Goal: Task Accomplishment & Management: Use online tool/utility

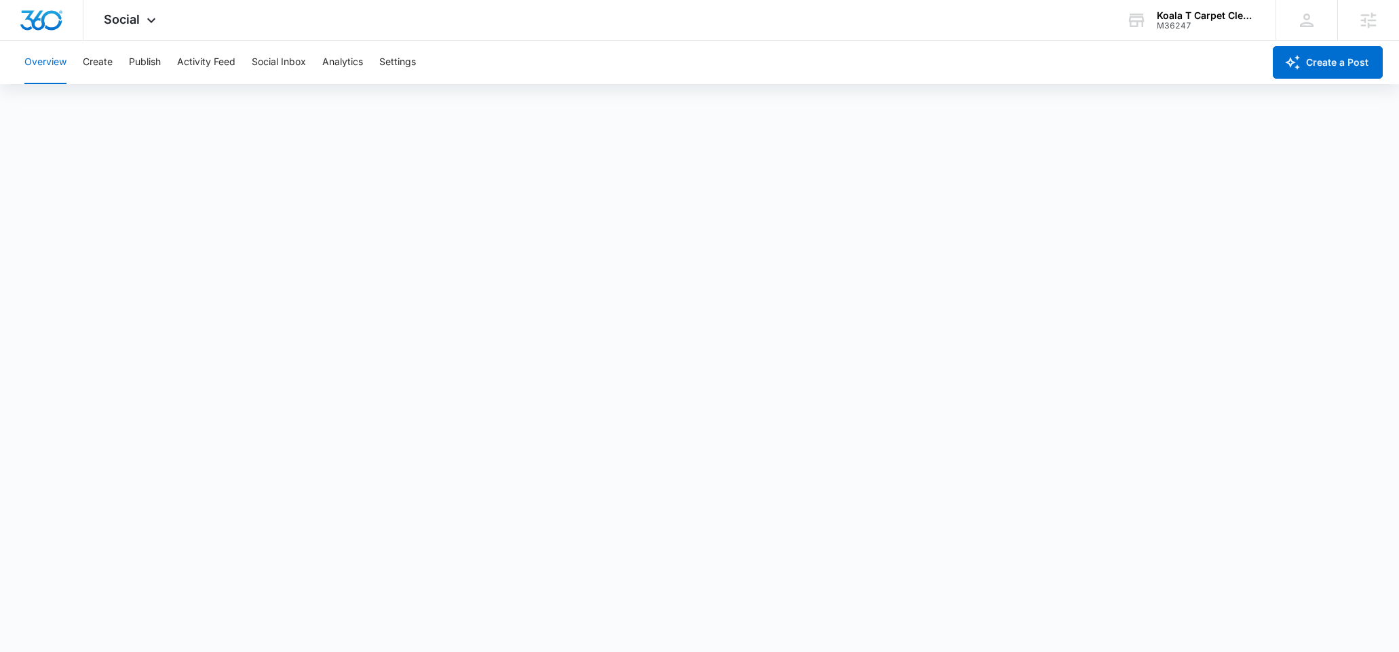
click at [108, 59] on button "Create" at bounding box center [98, 62] width 30 height 43
click at [1173, 33] on div "Koala T Carpet Cleaning M36247 Your Accounts View All" at bounding box center [1191, 20] width 170 height 40
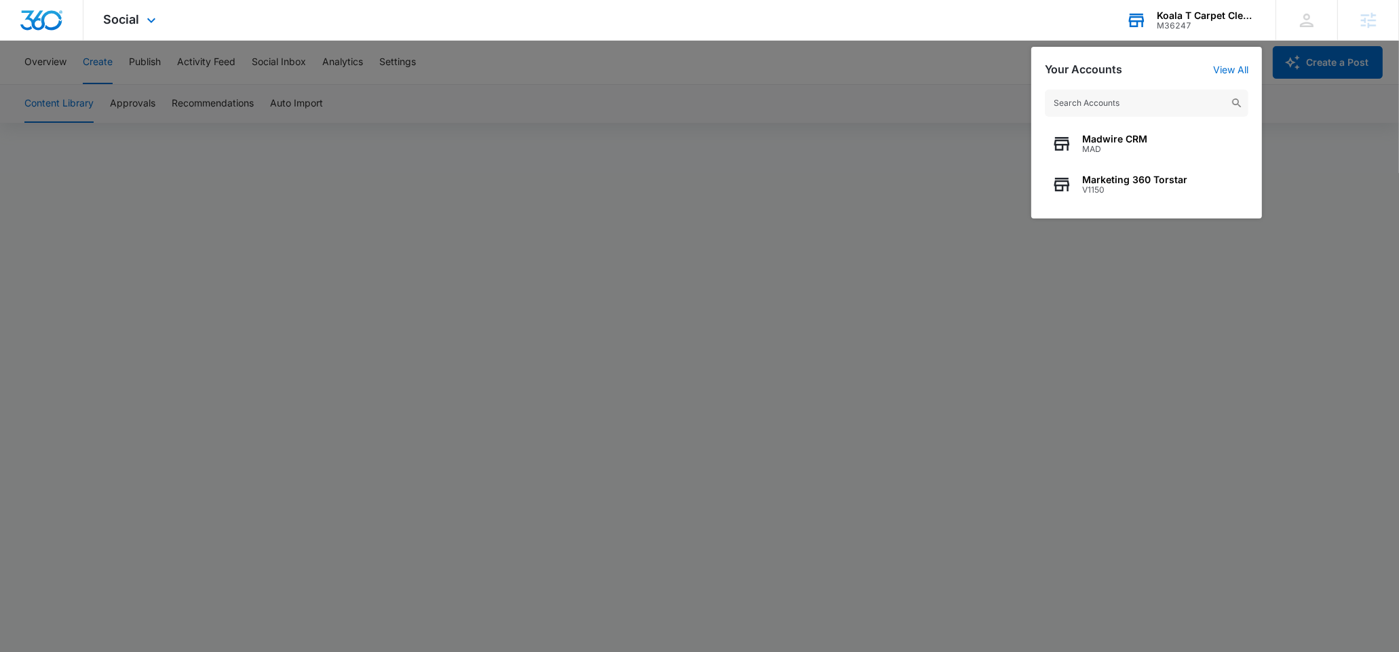
click at [1095, 98] on input "text" at bounding box center [1146, 103] width 203 height 27
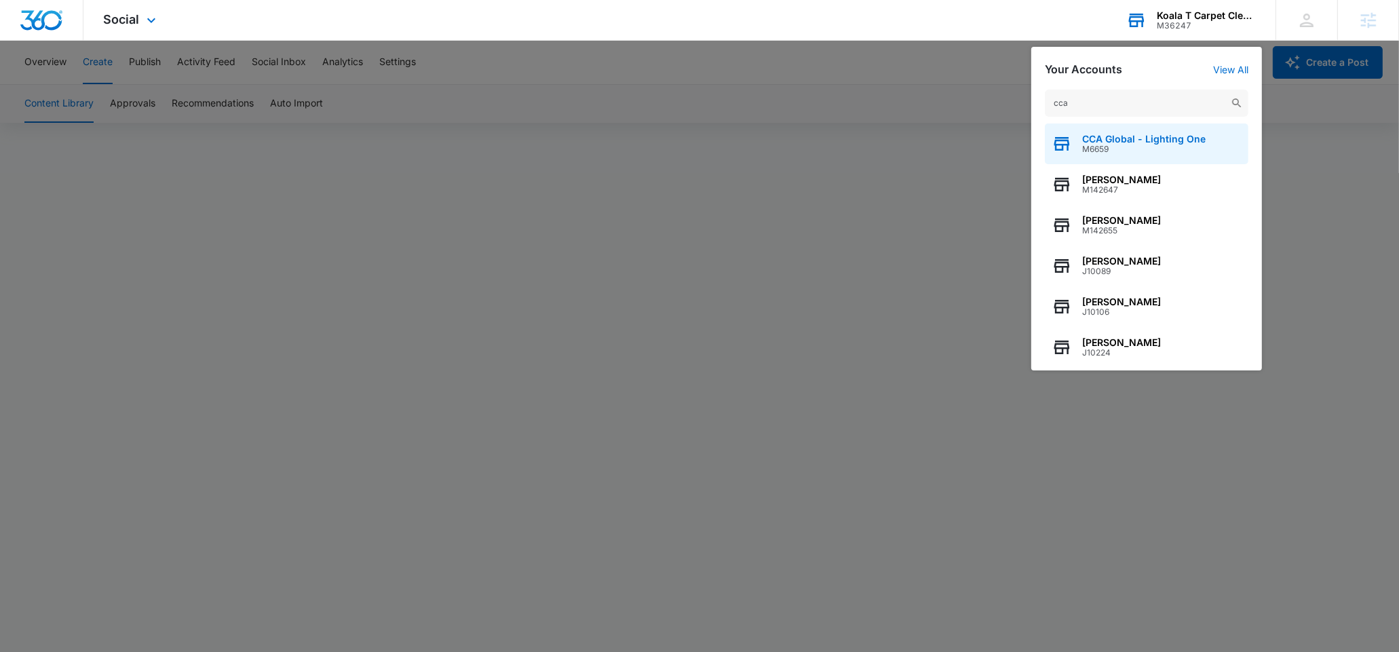
type input "cca"
click at [1122, 149] on span "M6659" at bounding box center [1143, 148] width 123 height 9
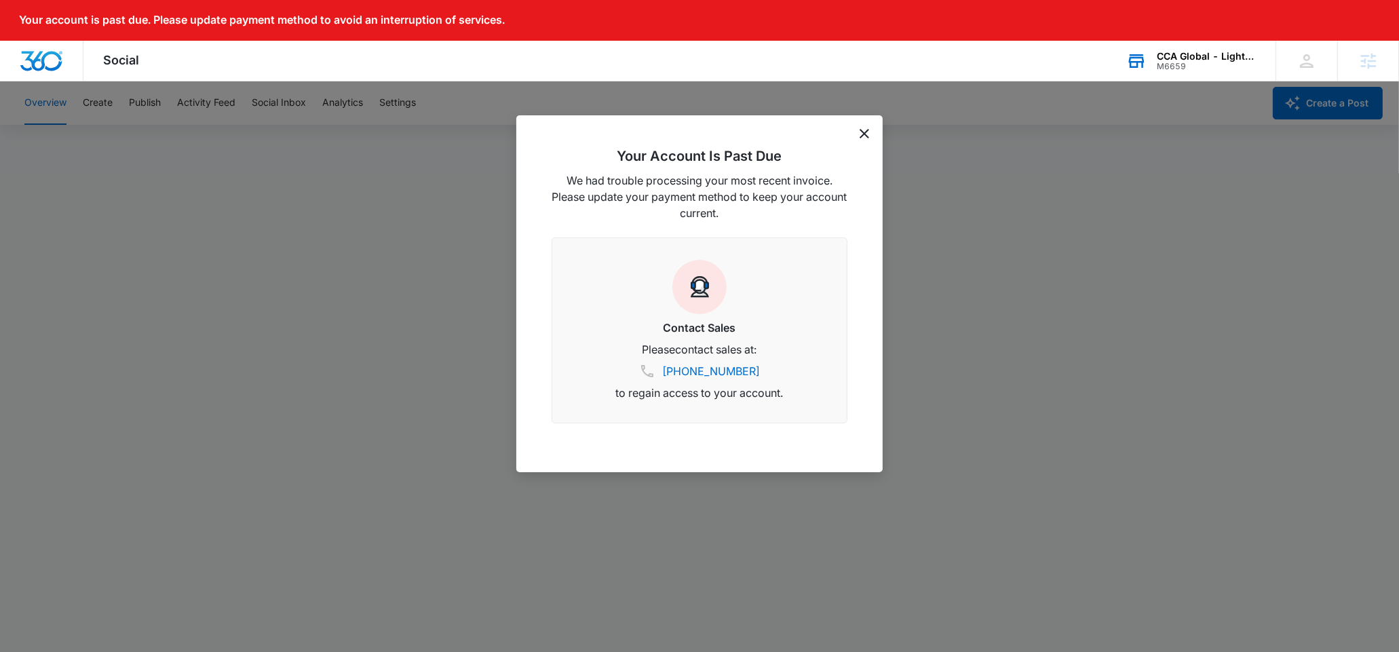
click at [863, 134] on icon "dismiss this dialog" at bounding box center [863, 133] width 9 height 9
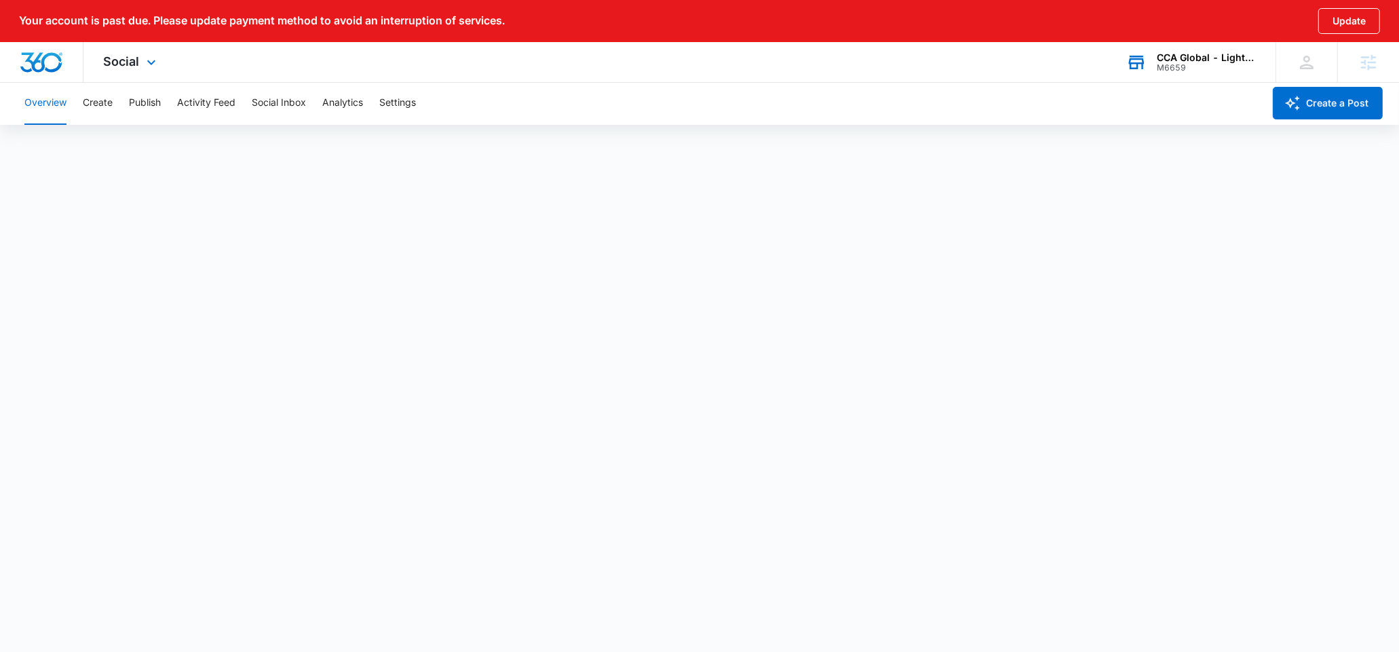
click at [126, 72] on div "Social Apps Websites Forms CRM Email Social Content Ads Intelligence Files Bran…" at bounding box center [131, 62] width 96 height 40
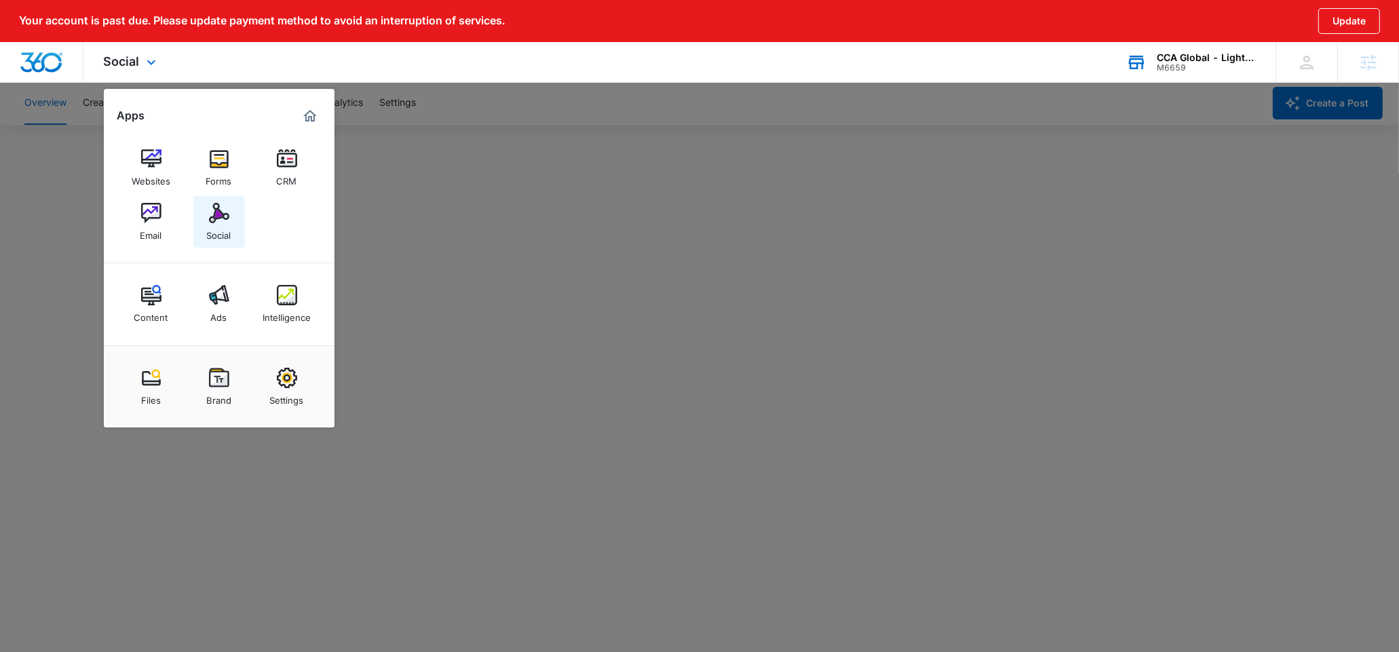
click at [206, 210] on link "Social" at bounding box center [219, 222] width 52 height 52
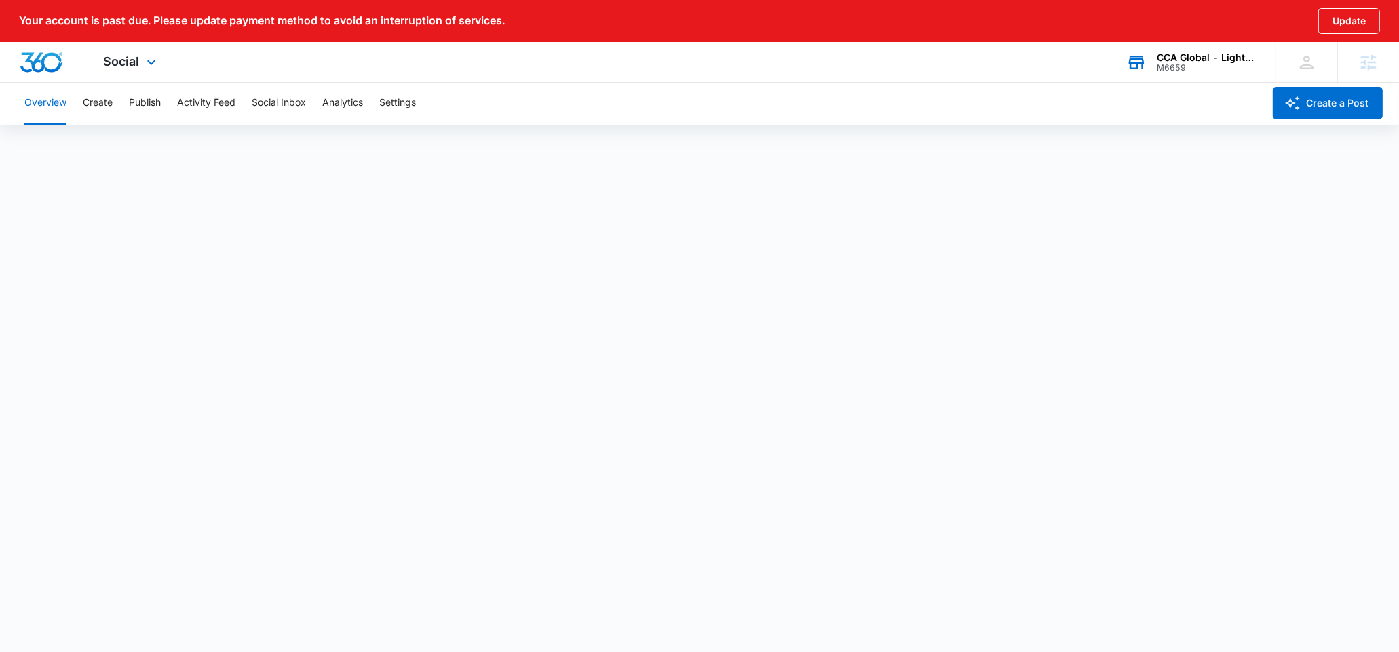
click at [123, 72] on div "Social Apps Websites Forms CRM Email Social Content Ads Intelligence Files Bran…" at bounding box center [131, 62] width 96 height 40
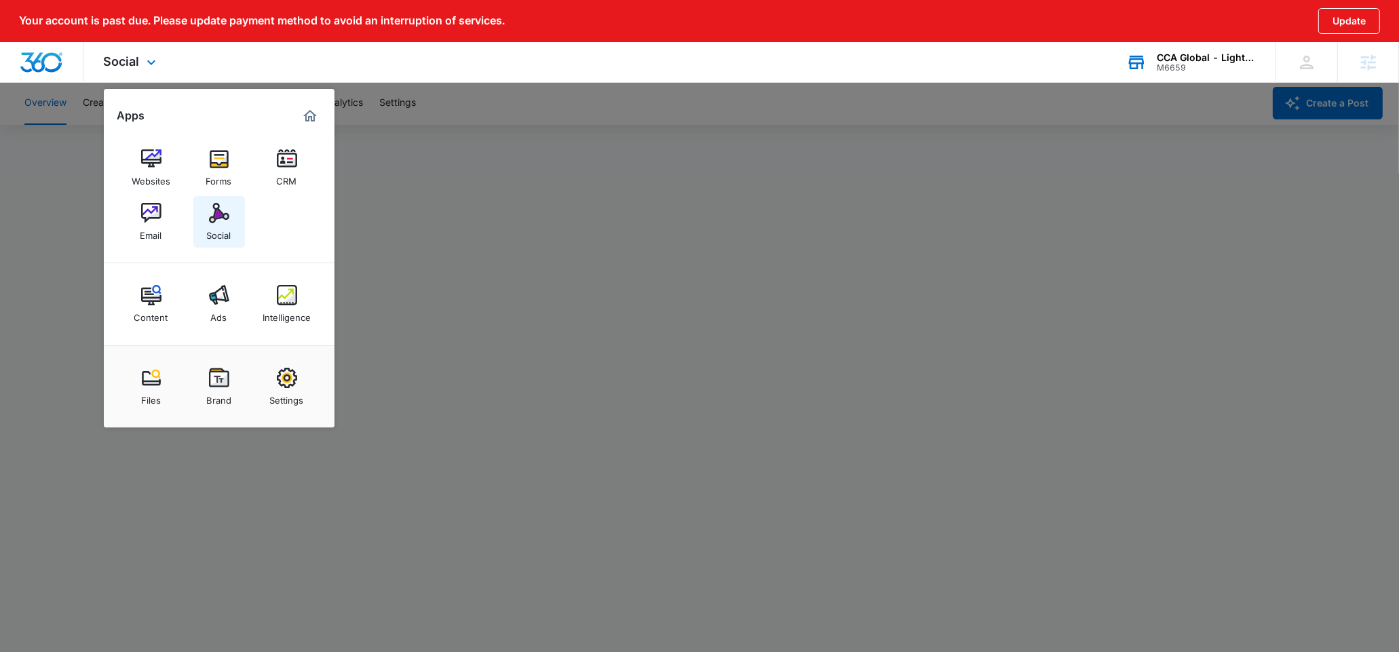
click at [215, 229] on div "Social" at bounding box center [219, 232] width 24 height 18
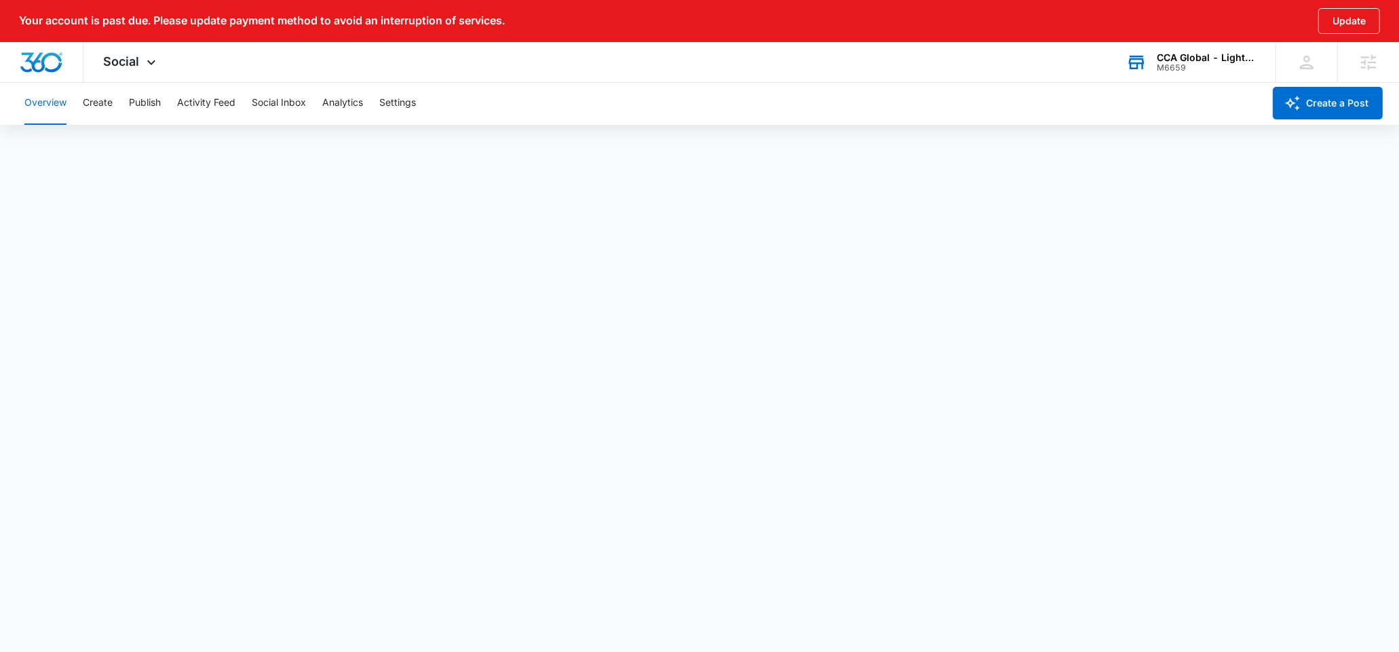
click at [119, 98] on div "Overview Create Publish Activity Feed Social Inbox Analytics Settings" at bounding box center [639, 102] width 1247 height 43
click at [116, 101] on div "Overview Create Publish Activity Feed Social Inbox Analytics Settings" at bounding box center [639, 102] width 1247 height 43
click at [106, 105] on button "Create" at bounding box center [98, 102] width 30 height 43
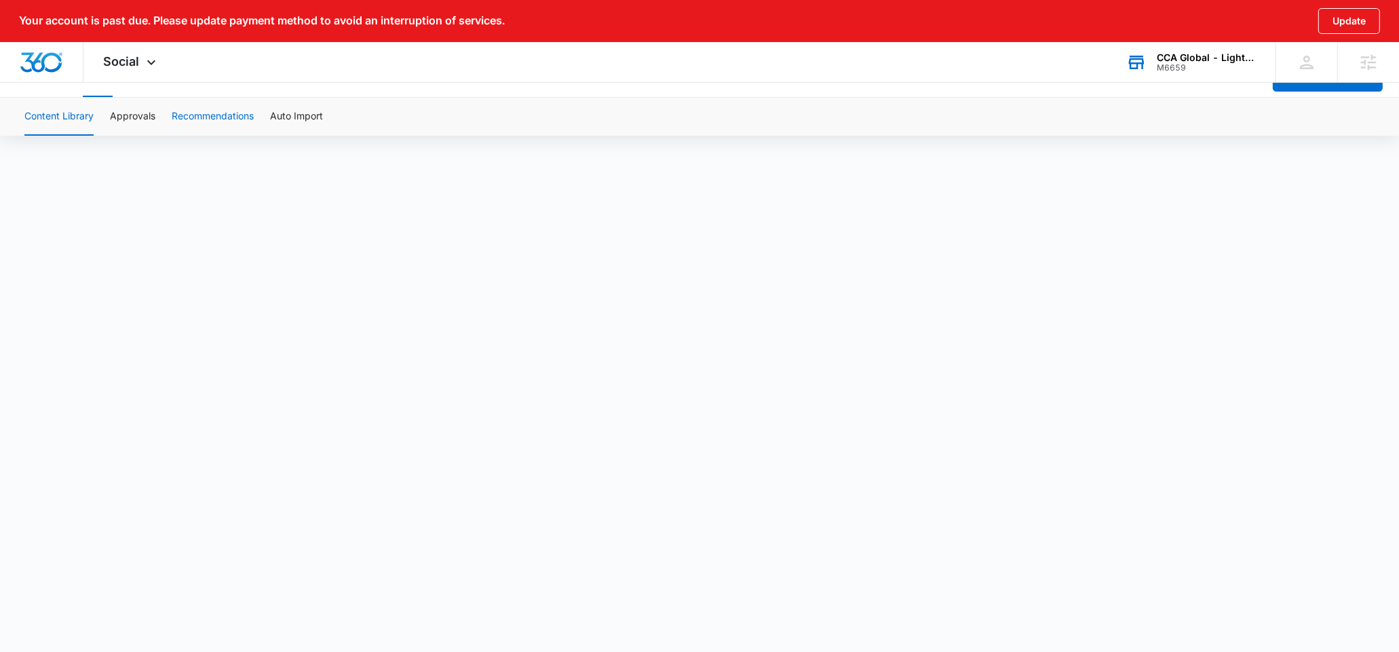
scroll to position [51, 0]
click at [1172, 62] on div "CCA Global - Lighting One" at bounding box center [1205, 57] width 99 height 11
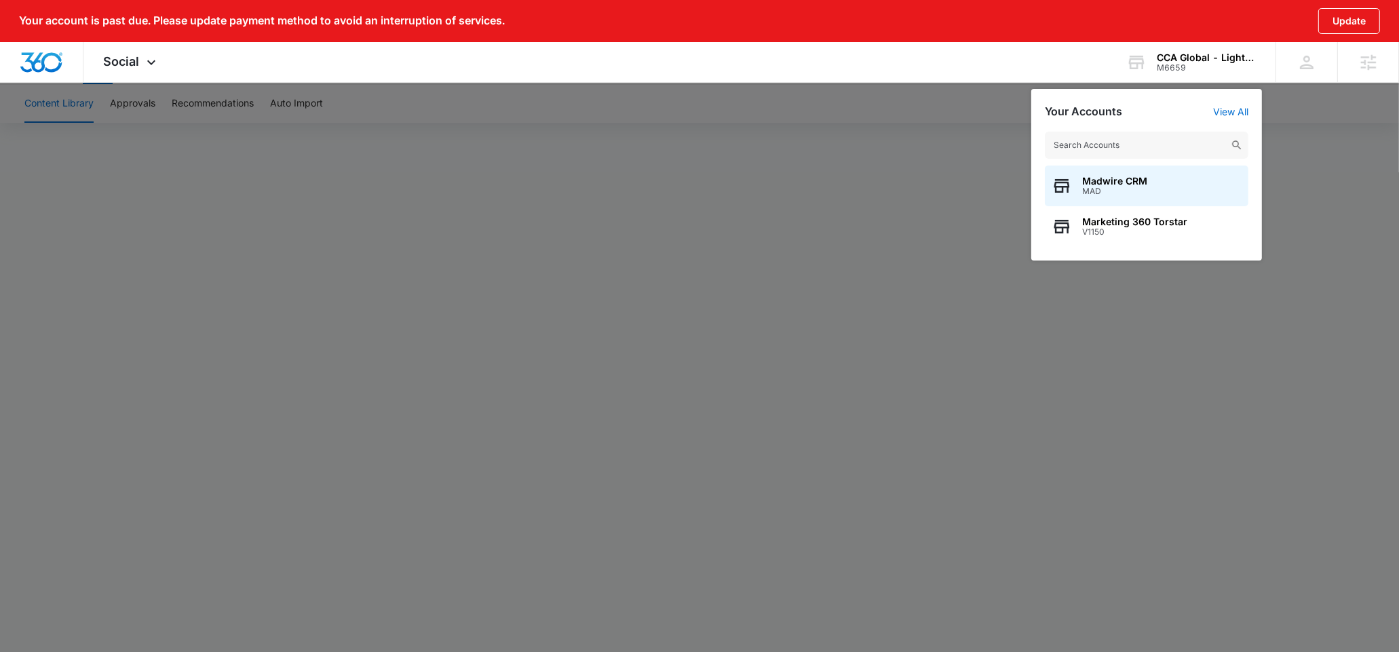
click at [746, 289] on div at bounding box center [699, 326] width 1399 height 652
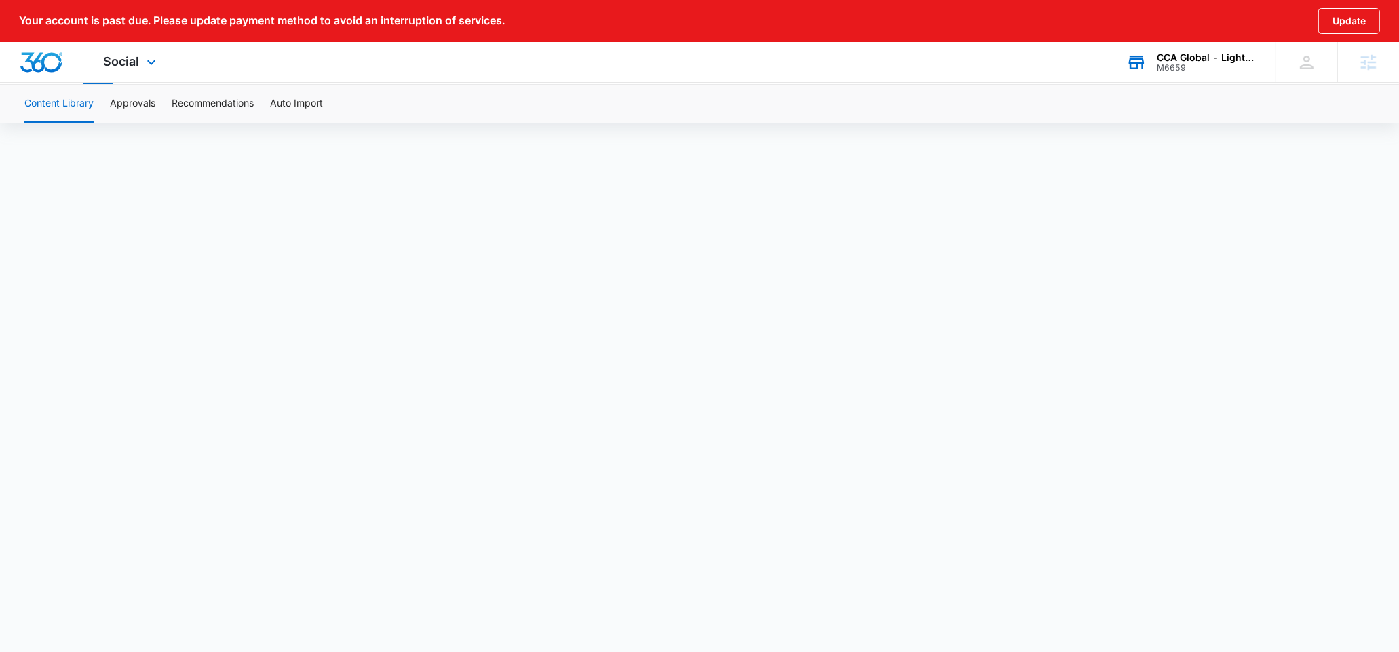
click at [1180, 64] on div "M6659" at bounding box center [1205, 67] width 99 height 9
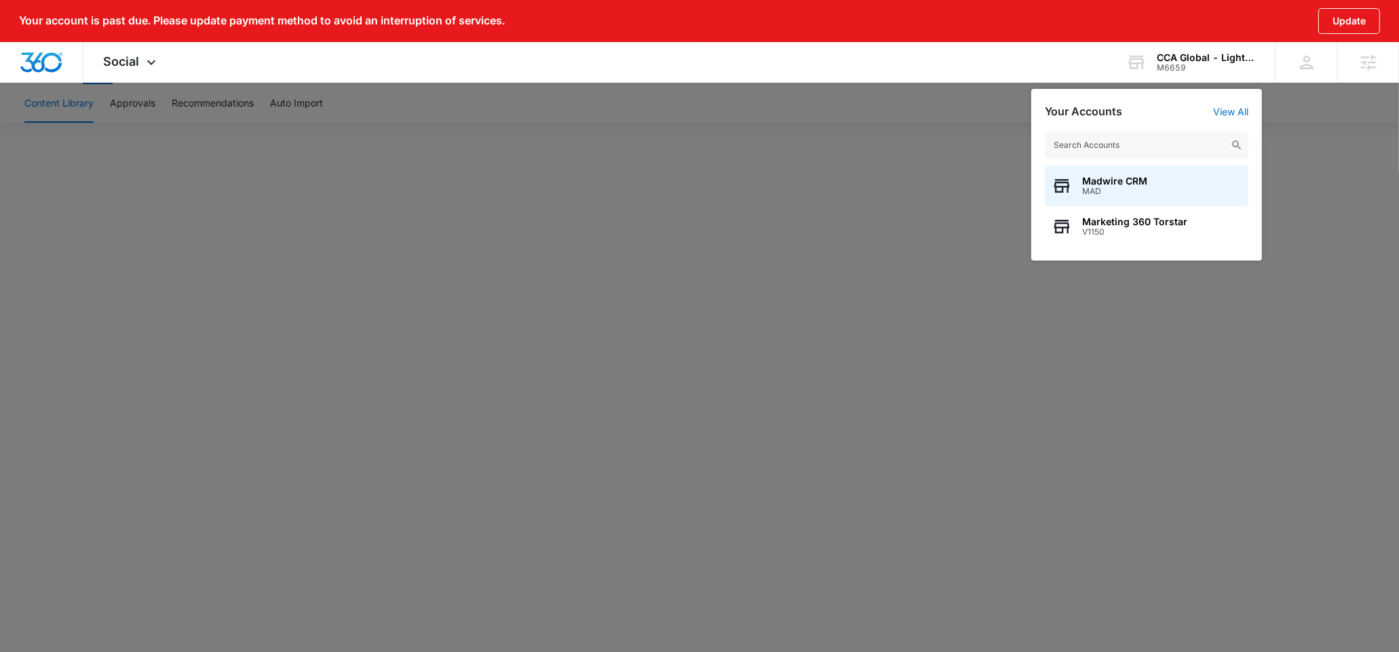
click at [1089, 151] on input "text" at bounding box center [1146, 145] width 203 height 27
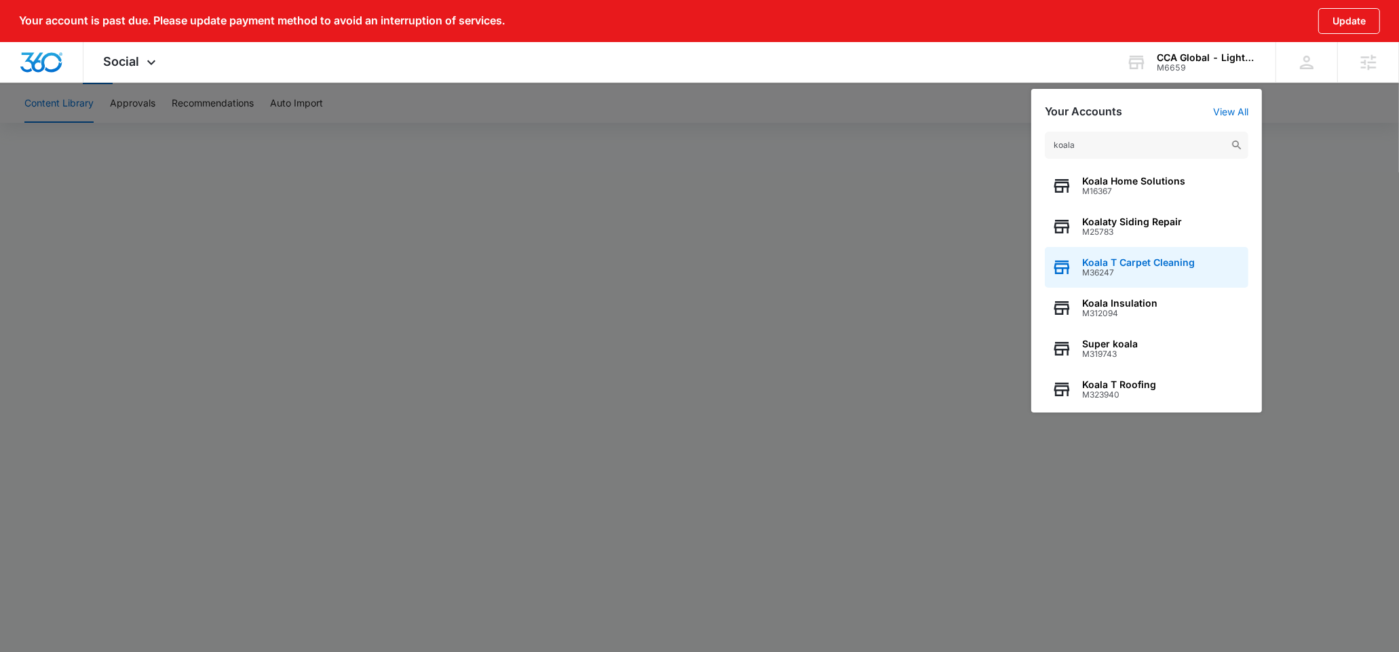
type input "koala"
click at [1129, 248] on div "Koala T Carpet Cleaning M36247" at bounding box center [1146, 267] width 203 height 41
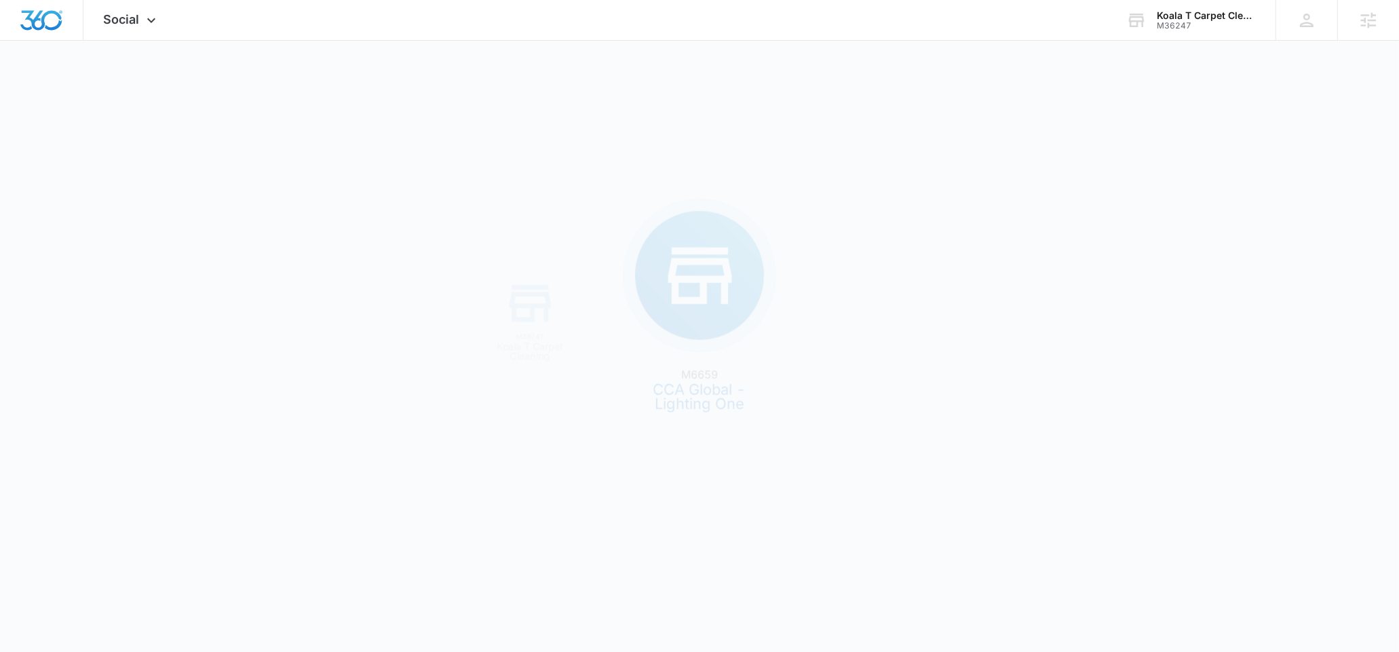
scroll to position [0, 0]
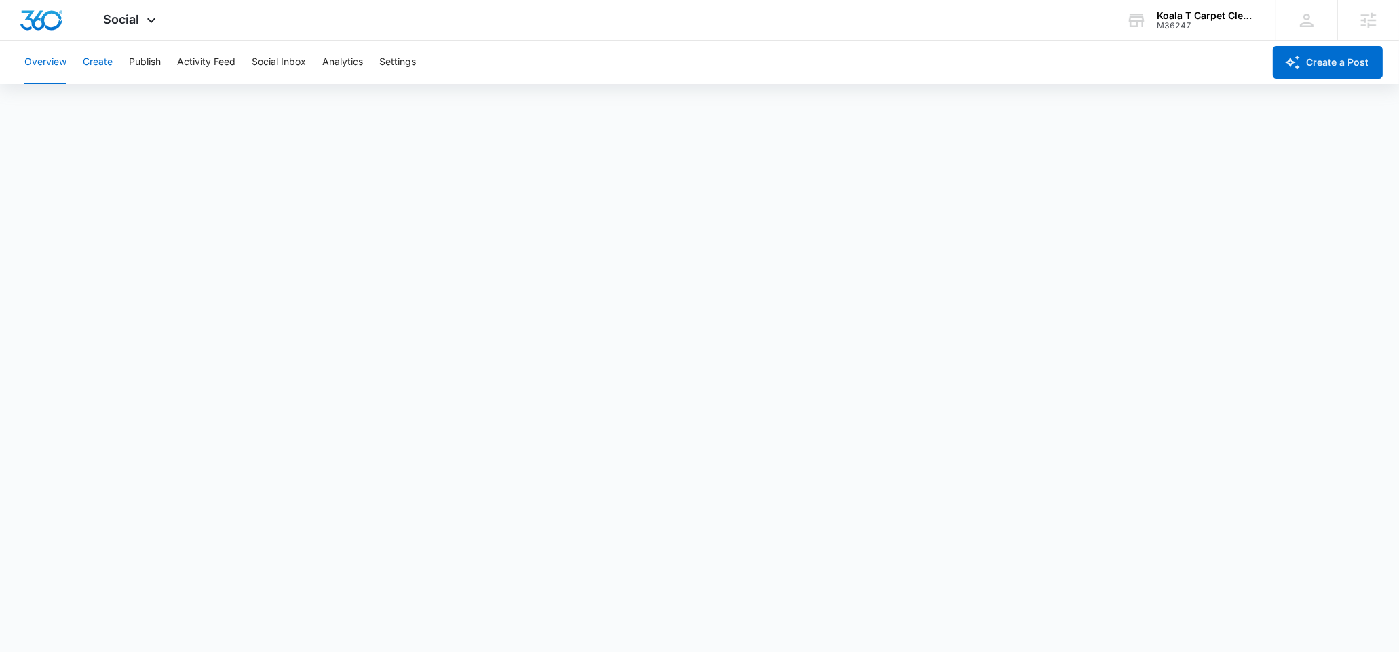
click at [102, 59] on button "Create" at bounding box center [98, 62] width 30 height 43
click at [151, 57] on button "Publish" at bounding box center [145, 62] width 32 height 43
click at [95, 109] on button "Schedules" at bounding box center [104, 104] width 46 height 38
click at [26, 113] on button "Calendar" at bounding box center [44, 104] width 40 height 38
click at [113, 75] on div "Overview Create Publish Activity Feed Social Inbox Analytics Settings" at bounding box center [639, 62] width 1247 height 43
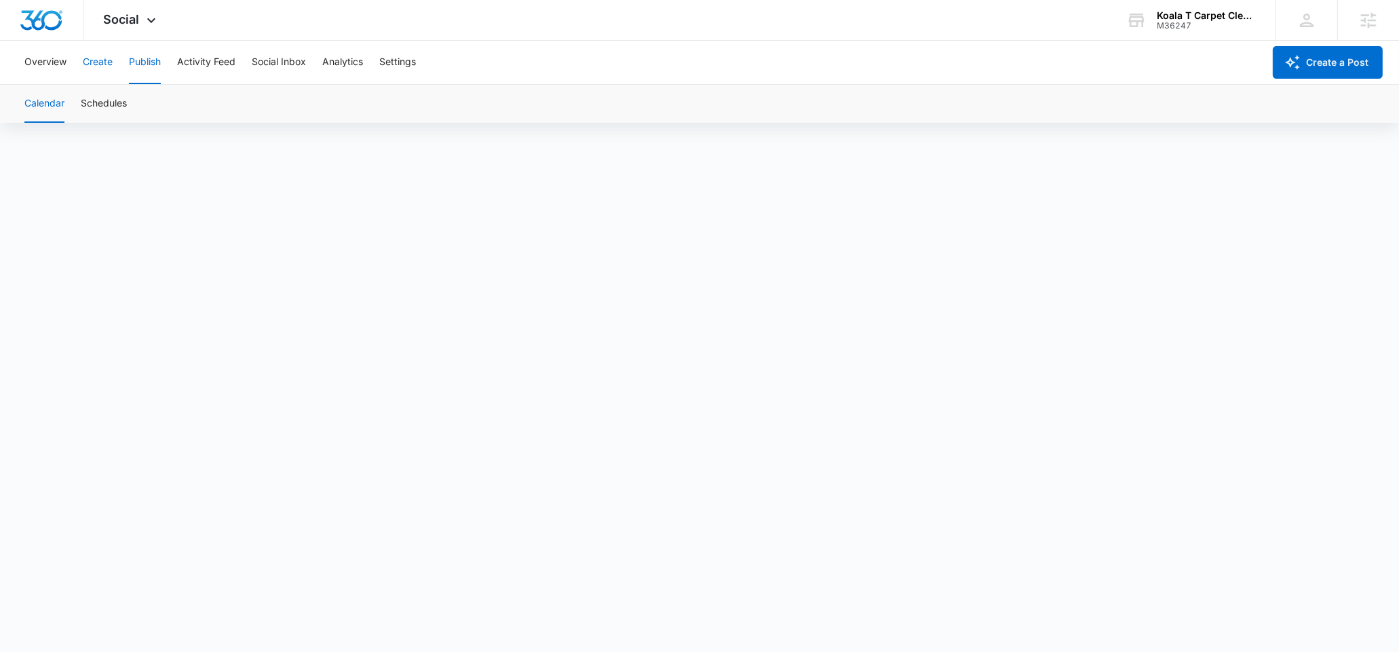
click at [111, 65] on button "Create" at bounding box center [98, 62] width 30 height 43
click at [151, 71] on button "Publish" at bounding box center [145, 62] width 32 height 43
click at [104, 109] on button "Schedules" at bounding box center [104, 104] width 46 height 38
click at [55, 98] on button "Calendar" at bounding box center [44, 104] width 40 height 38
